Goal: Information Seeking & Learning: Learn about a topic

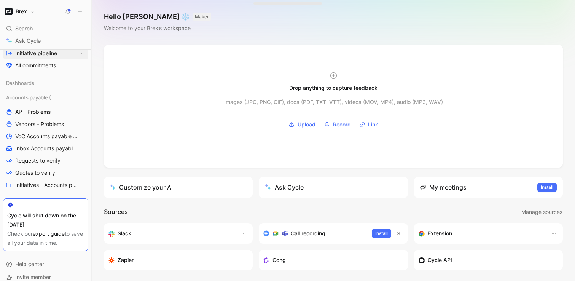
scroll to position [143, 0]
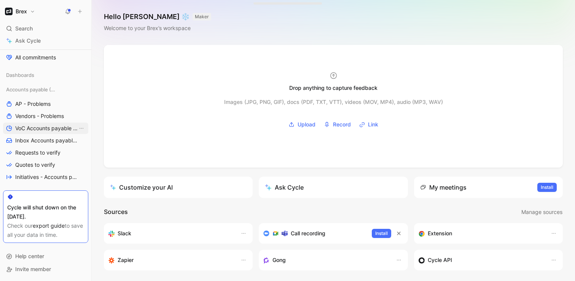
click at [43, 130] on span "VoC Accounts payable (AP)" at bounding box center [46, 128] width 62 height 8
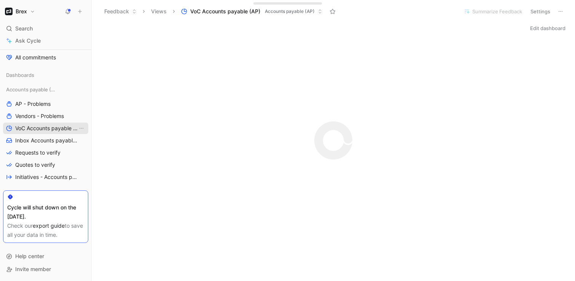
scroll to position [125, 0]
click at [40, 145] on link "Inbox Accounts payable (AP)" at bounding box center [45, 140] width 85 height 11
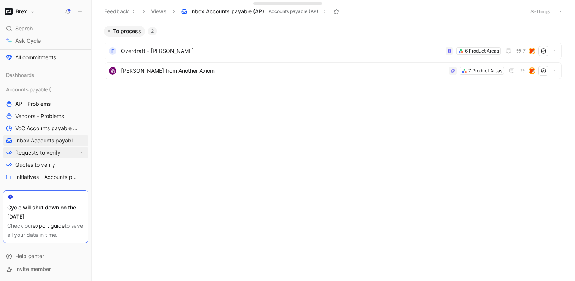
click at [46, 155] on span "Requests to verify" at bounding box center [37, 153] width 45 height 8
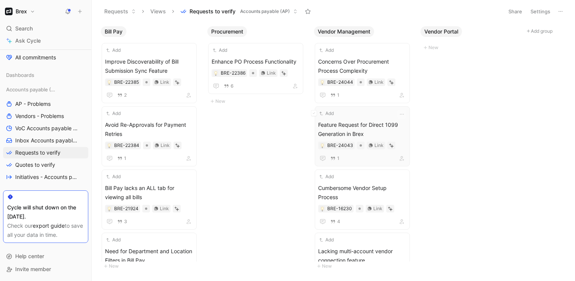
click at [361, 126] on span "Feature Request for Direct 1099 Generation in Brex" at bounding box center [362, 129] width 88 height 18
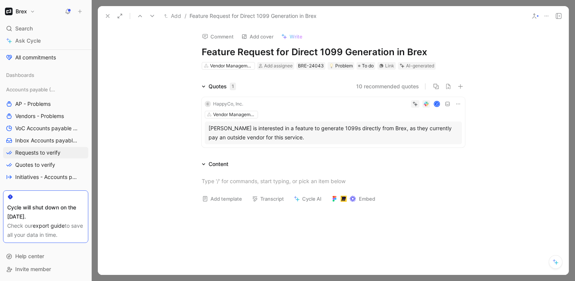
click at [322, 52] on h1 "Feature Request for Direct 1099 Generation in Brex" at bounding box center [333, 52] width 263 height 12
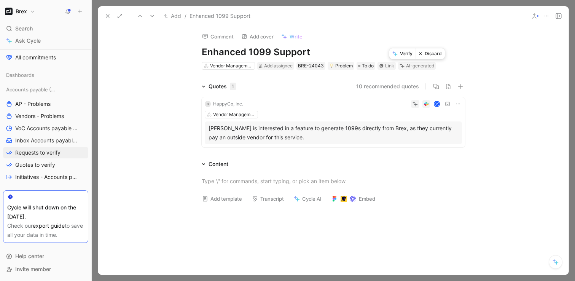
click at [402, 53] on button "Verify" at bounding box center [402, 53] width 26 height 11
click at [405, 91] on button "Verify" at bounding box center [400, 91] width 26 height 11
click at [106, 16] on icon at bounding box center [108, 16] width 6 height 6
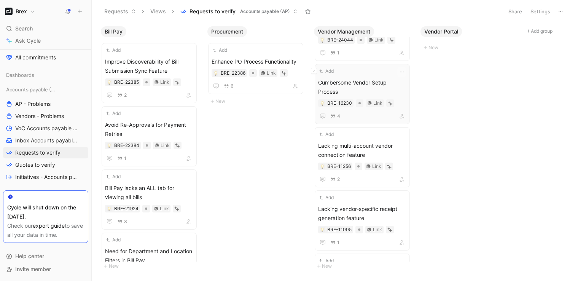
scroll to position [49, 0]
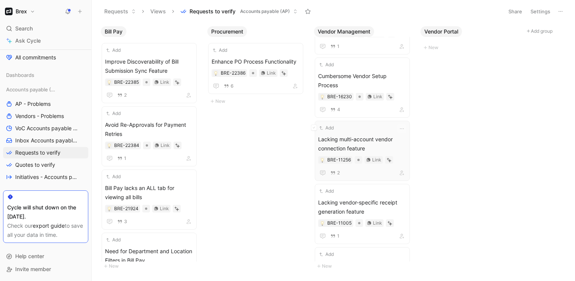
click at [370, 125] on div "Add Lacking multi-account vendor connection feature BRE-11256 Link 2" at bounding box center [362, 150] width 88 height 53
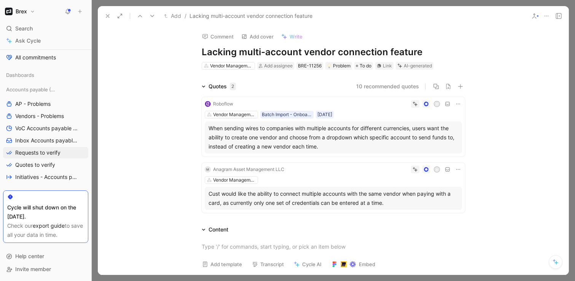
click at [105, 14] on icon at bounding box center [108, 16] width 6 height 6
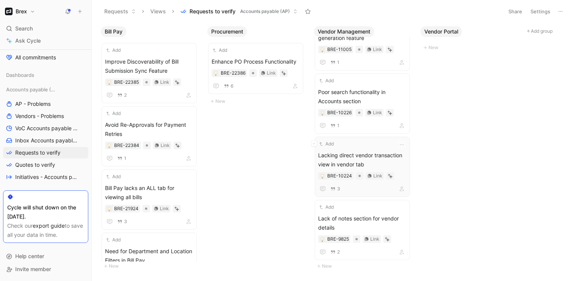
scroll to position [223, 0]
click at [379, 149] on span "Lacking direct vendor transaction view in vendor tab" at bounding box center [362, 158] width 88 height 18
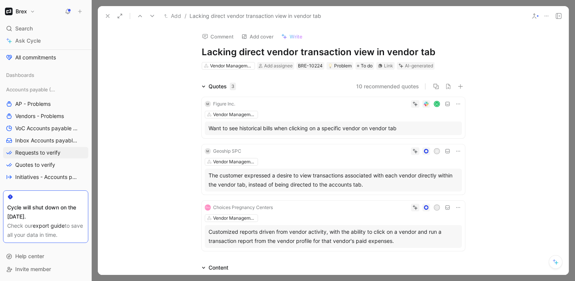
click at [350, 49] on h1 "Lacking direct vendor transaction view in vendor tab" at bounding box center [333, 52] width 263 height 12
click at [544, 17] on icon at bounding box center [546, 16] width 6 height 6
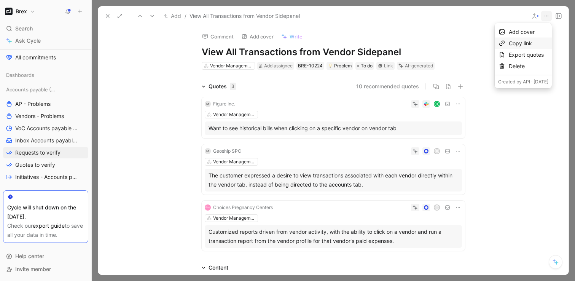
click at [508, 40] on div "Copy link" at bounding box center [528, 43] width 40 height 9
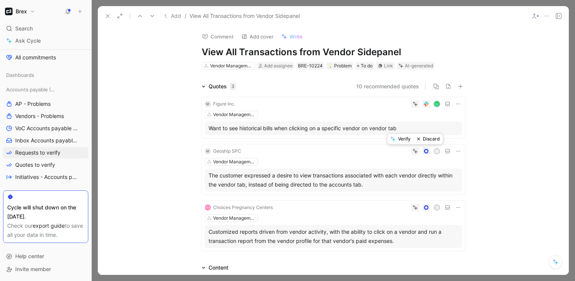
click at [401, 138] on button "Verify" at bounding box center [400, 138] width 26 height 11
click at [396, 89] on button "Verify" at bounding box center [400, 91] width 26 height 11
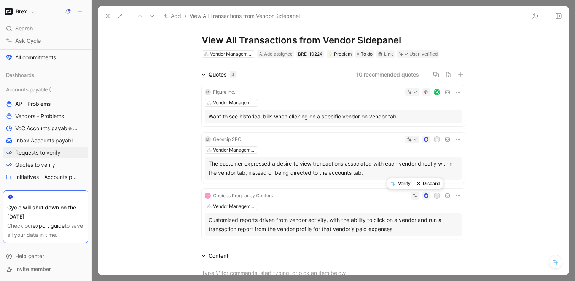
click at [407, 186] on button "Verify" at bounding box center [400, 183] width 26 height 11
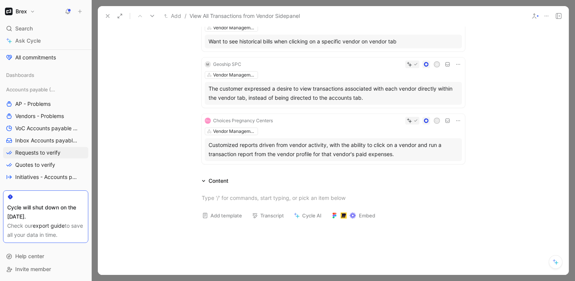
scroll to position [0, 0]
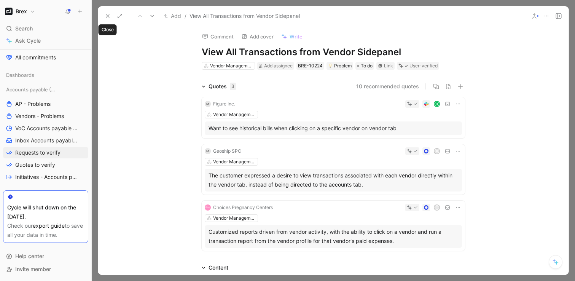
click at [108, 15] on icon at bounding box center [108, 16] width 6 height 6
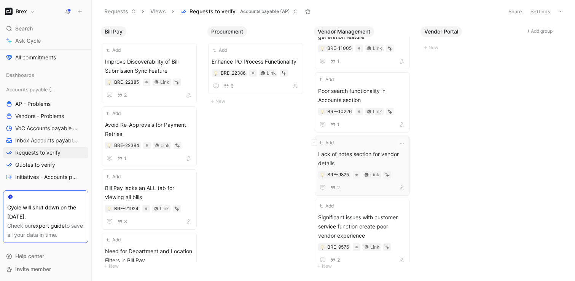
click at [391, 155] on span "Lack of notes section for vendor details" at bounding box center [362, 158] width 88 height 18
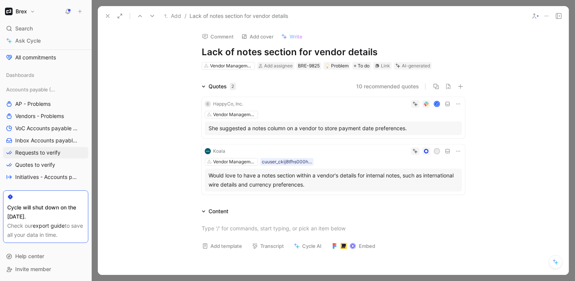
click at [292, 54] on h1 "Lack of notes section for vendor details" at bounding box center [333, 52] width 263 height 12
click at [399, 53] on button "Verify" at bounding box center [399, 53] width 26 height 11
click at [549, 14] on button at bounding box center [546, 16] width 11 height 11
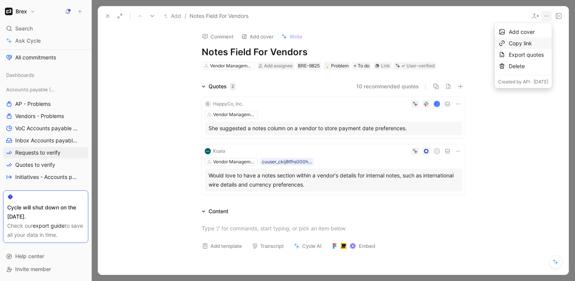
click at [508, 45] on div "Copy link" at bounding box center [528, 43] width 40 height 9
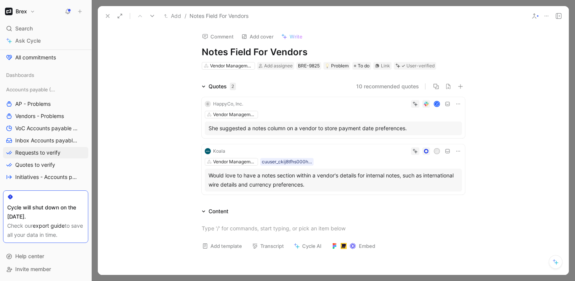
click at [107, 17] on icon at bounding box center [108, 16] width 6 height 6
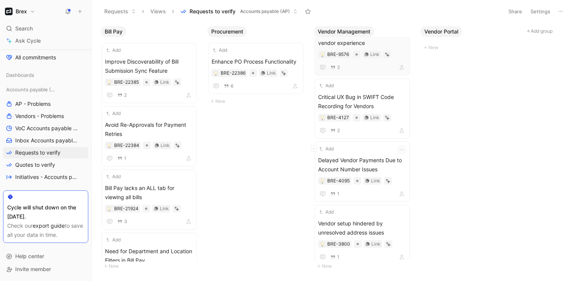
scroll to position [350, 0]
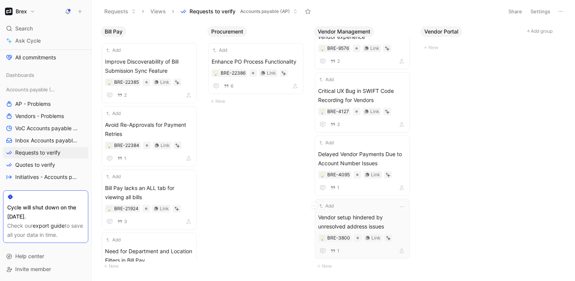
click at [356, 218] on span "Vendor setup hindered by unresolved address issues" at bounding box center [362, 222] width 88 height 18
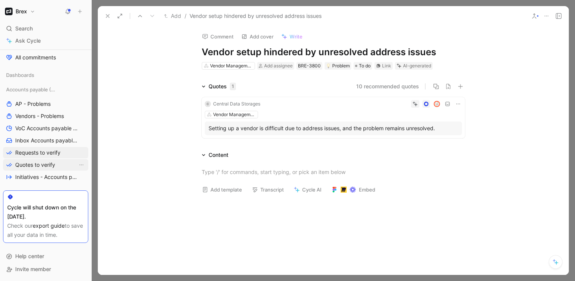
click at [30, 168] on span "Quotes to verify" at bounding box center [35, 165] width 40 height 8
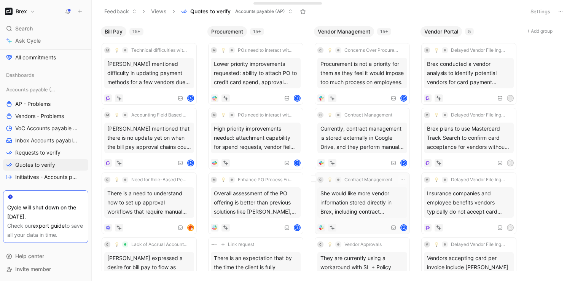
click at [375, 175] on button "Contract Management" at bounding box center [360, 179] width 70 height 9
click at [348, 200] on div "She would like more vendor information stored directly in Brex, including contr…" at bounding box center [362, 202] width 90 height 30
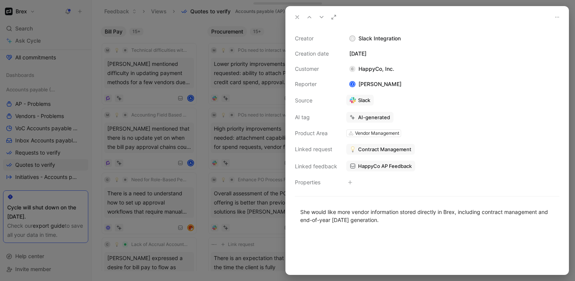
click at [373, 116] on div "AI-generated" at bounding box center [374, 117] width 32 height 7
click at [357, 103] on button "Verify" at bounding box center [355, 103] width 26 height 11
click at [300, 21] on button at bounding box center [297, 17] width 11 height 11
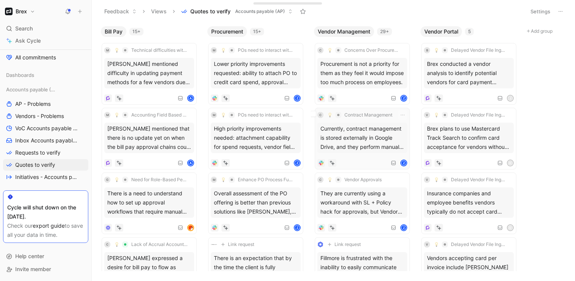
click at [372, 130] on div "Currently, contract management is stored externally in Google Drive, and they p…" at bounding box center [362, 137] width 90 height 30
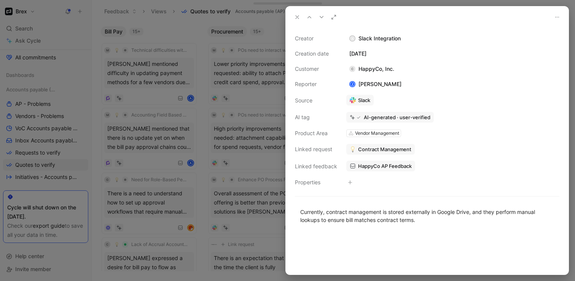
click at [296, 16] on use at bounding box center [297, 17] width 3 height 3
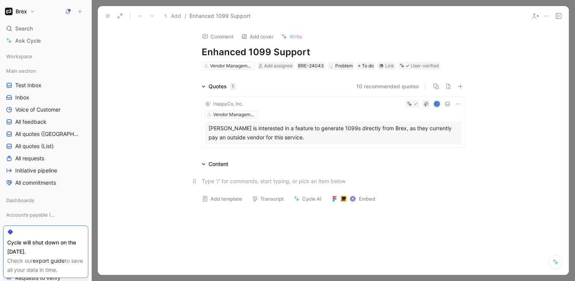
click at [286, 184] on div at bounding box center [333, 181] width 263 height 8
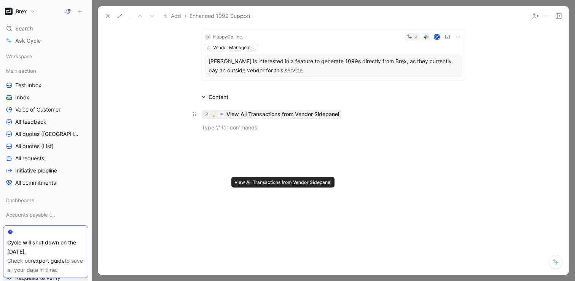
scroll to position [87, 0]
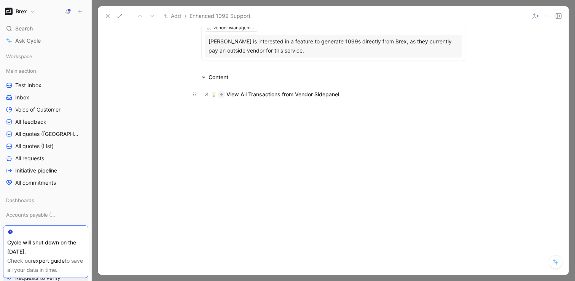
click at [371, 97] on div "View All Transactions from Vendor Sidepanel" at bounding box center [333, 94] width 263 height 8
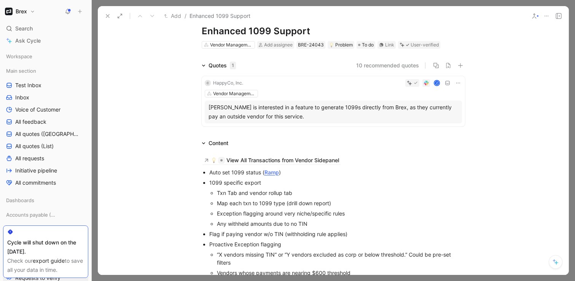
scroll to position [0, 0]
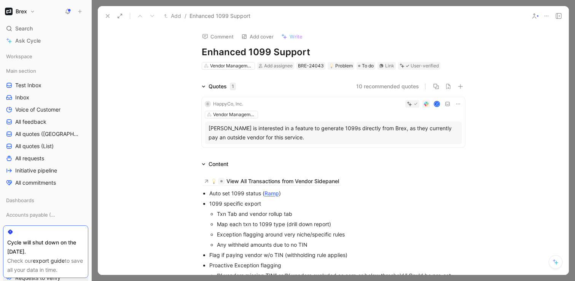
click at [329, 84] on div "10 recommended quotes" at bounding box center [353, 86] width 223 height 9
